Goal: Navigation & Orientation: Find specific page/section

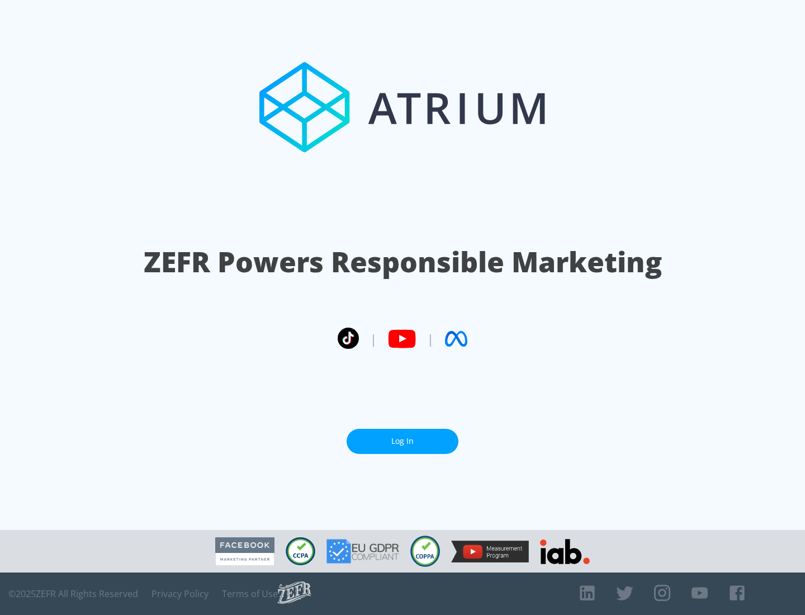
click at [402, 441] on link "Log In" at bounding box center [402, 441] width 112 height 25
